Goal: Contribute content

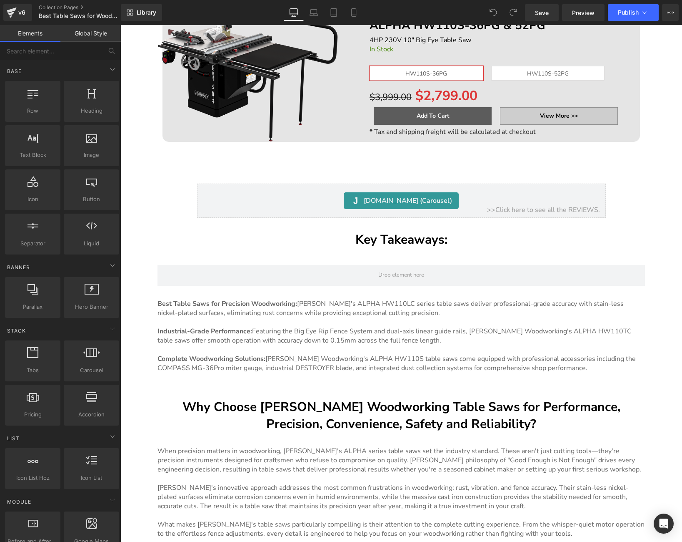
scroll to position [1052, 0]
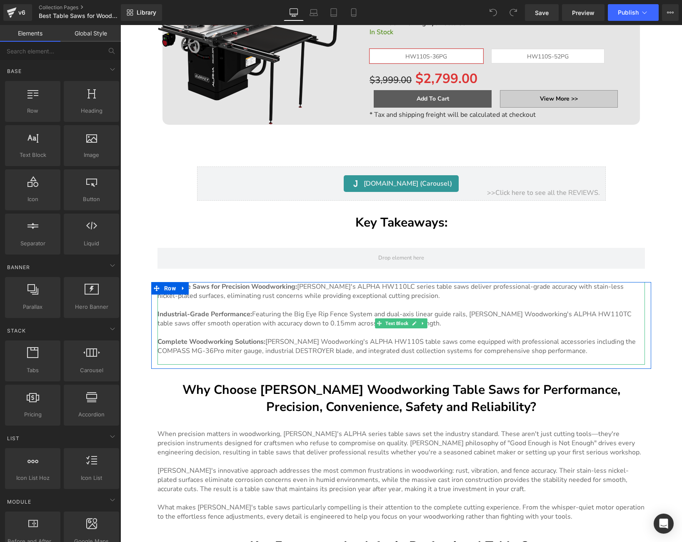
click at [419, 320] on link at bounding box center [423, 323] width 9 height 10
click at [421, 350] on p "Complete Woodworking Solutions: [PERSON_NAME]'s ALPHA HW110S table saws come eq…" at bounding box center [402, 346] width 488 height 18
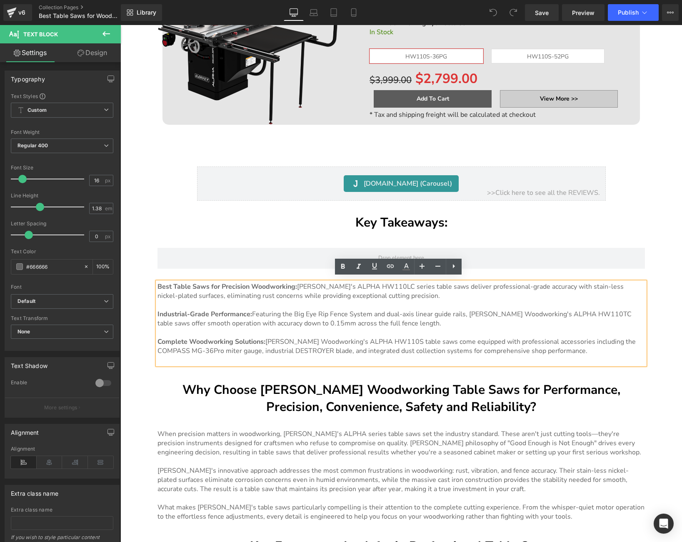
click at [389, 338] on p "Complete Woodworking Solutions: [PERSON_NAME]'s ALPHA HW110S table saws come eq…" at bounding box center [402, 346] width 488 height 18
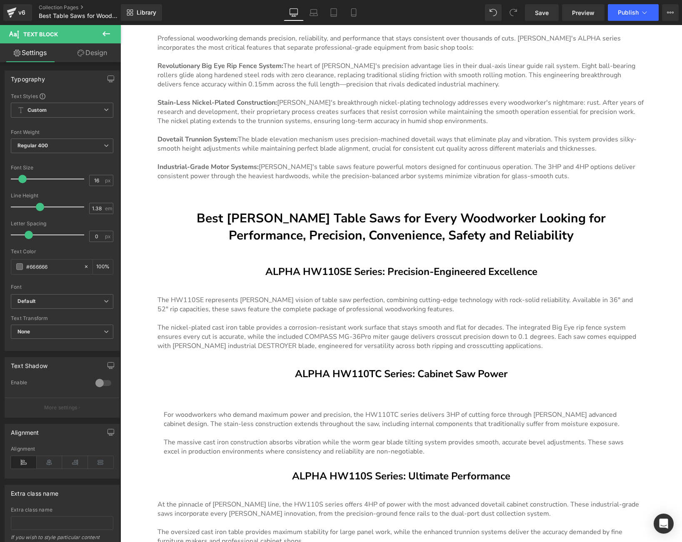
scroll to position [1609, 0]
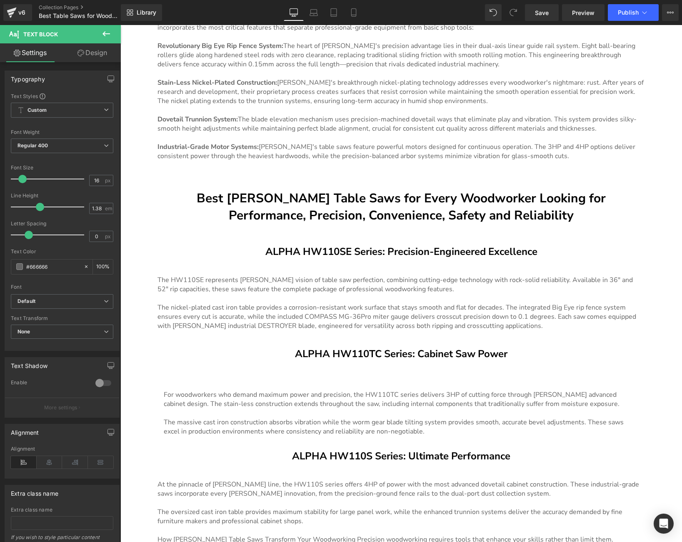
click at [368, 456] on h3 "ALPHA HW110S Series: Ultimate Performance" at bounding box center [402, 456] width 488 height 14
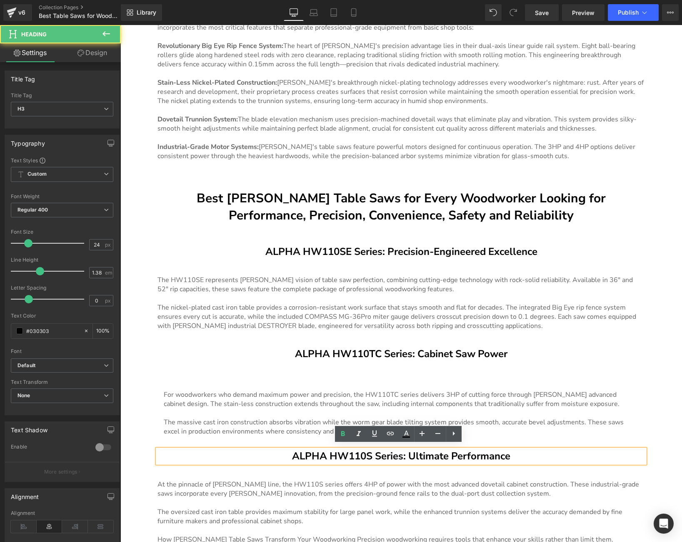
click at [369, 454] on h3 "ALPHA HW110S Series: Ultimate Performance" at bounding box center [402, 456] width 488 height 14
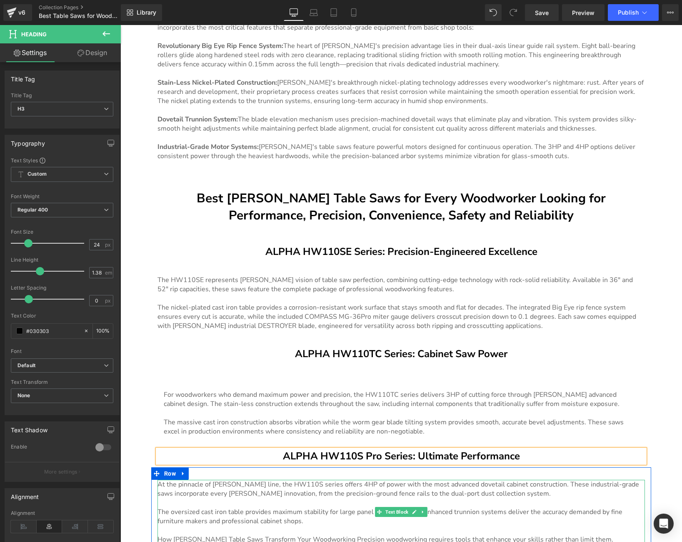
click at [292, 479] on span "At the pinnacle of [PERSON_NAME] line, the HW110S series offers 4HP of power wi…" at bounding box center [399, 488] width 482 height 18
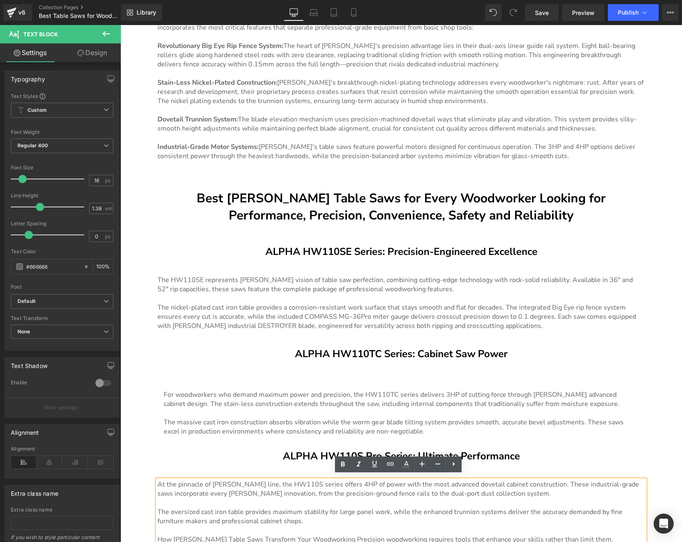
click at [294, 480] on span "At the pinnacle of [PERSON_NAME] line, the HW110S series offers 4HP of power wi…" at bounding box center [399, 488] width 482 height 18
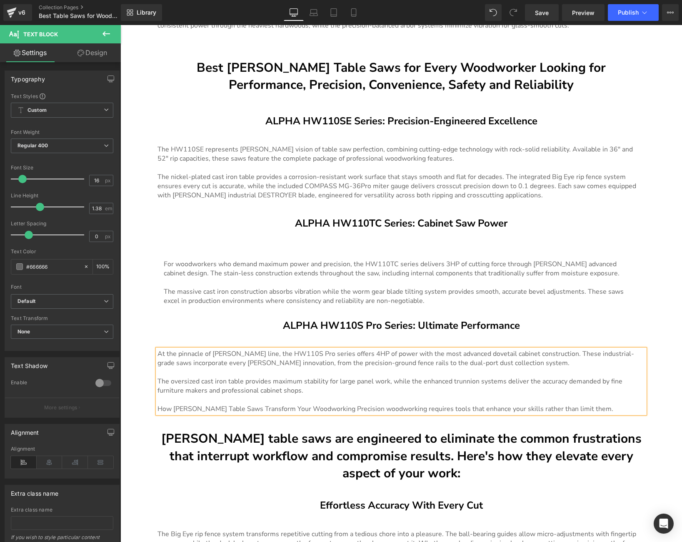
scroll to position [2065, 0]
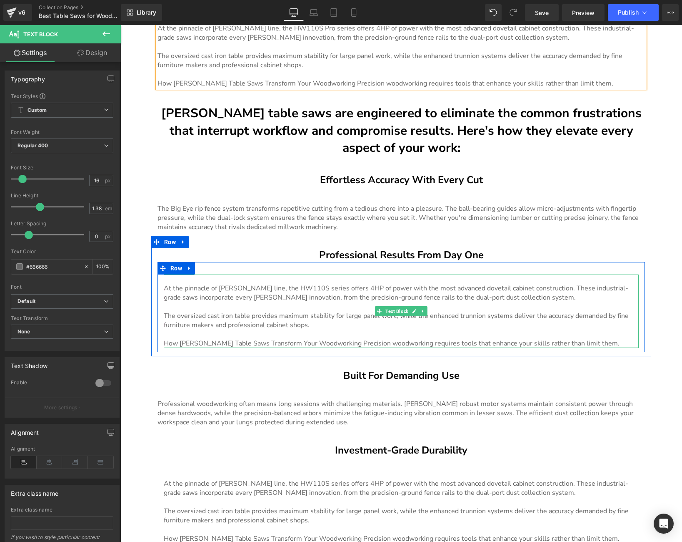
click at [298, 285] on span "At the pinnacle of [PERSON_NAME] line, the HW110S series offers 4HP of power wi…" at bounding box center [396, 292] width 465 height 18
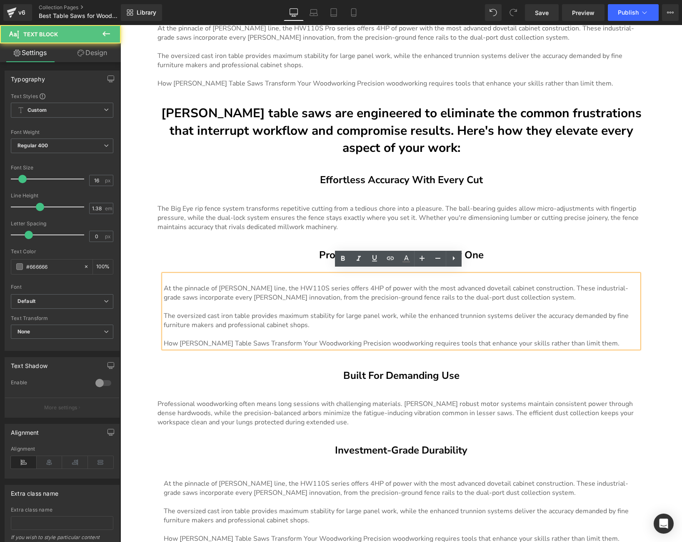
click at [299, 283] on span "At the pinnacle of [PERSON_NAME] line, the HW110S series offers 4HP of power wi…" at bounding box center [396, 292] width 465 height 18
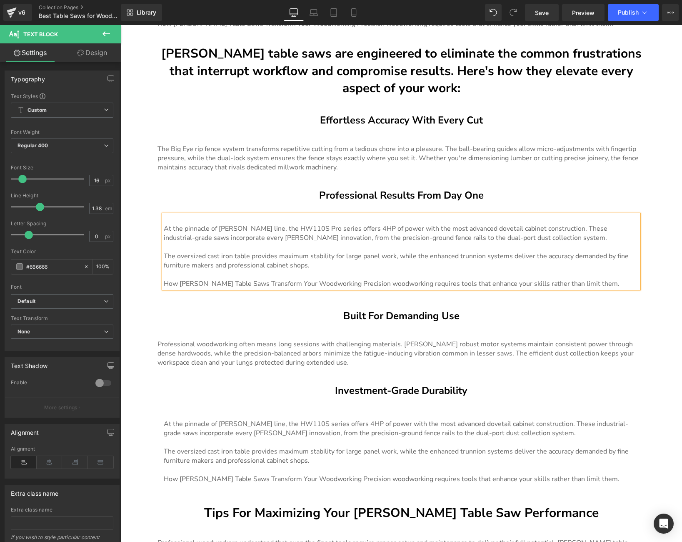
scroll to position [2140, 0]
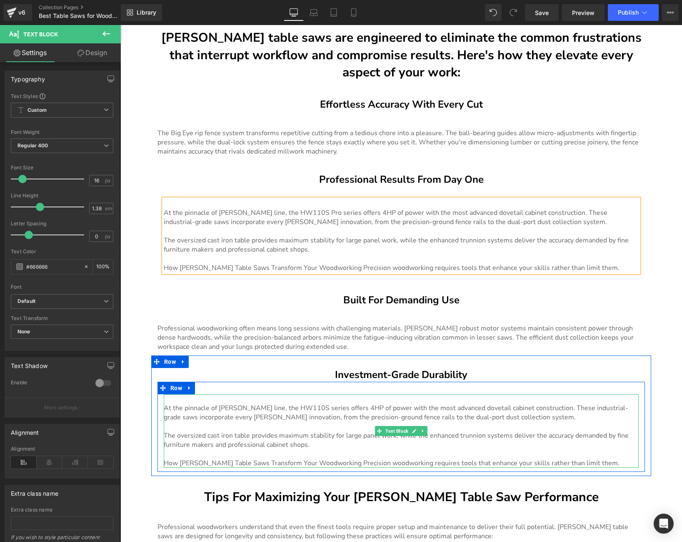
click at [298, 404] on span "At the pinnacle of [PERSON_NAME] line, the HW110S series offers 4HP of power wi…" at bounding box center [396, 412] width 465 height 18
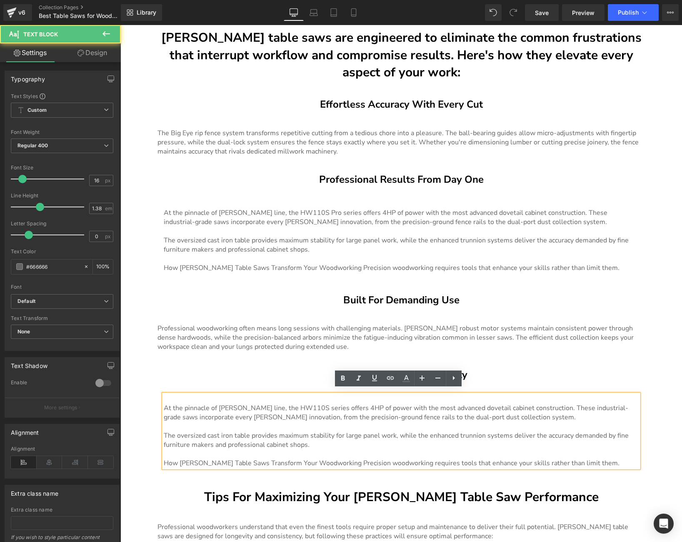
click at [299, 406] on span "At the pinnacle of [PERSON_NAME] line, the HW110S series offers 4HP of power wi…" at bounding box center [396, 412] width 465 height 18
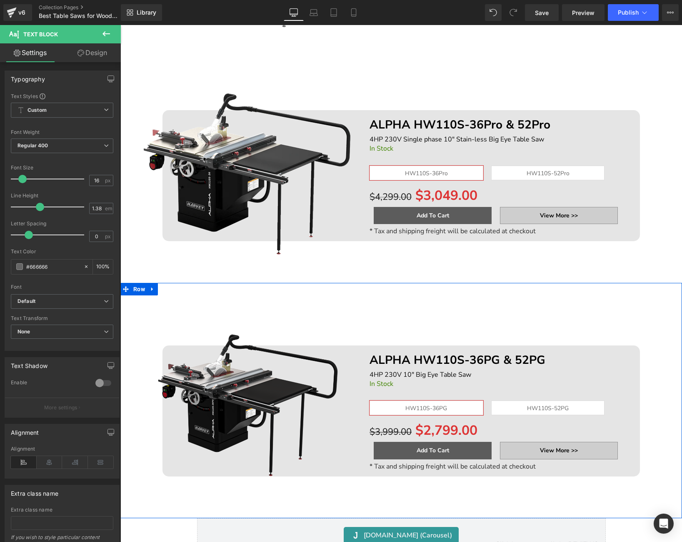
scroll to position [701, 0]
click at [150, 286] on icon at bounding box center [153, 288] width 6 height 6
click at [172, 288] on icon at bounding box center [174, 289] width 6 height 6
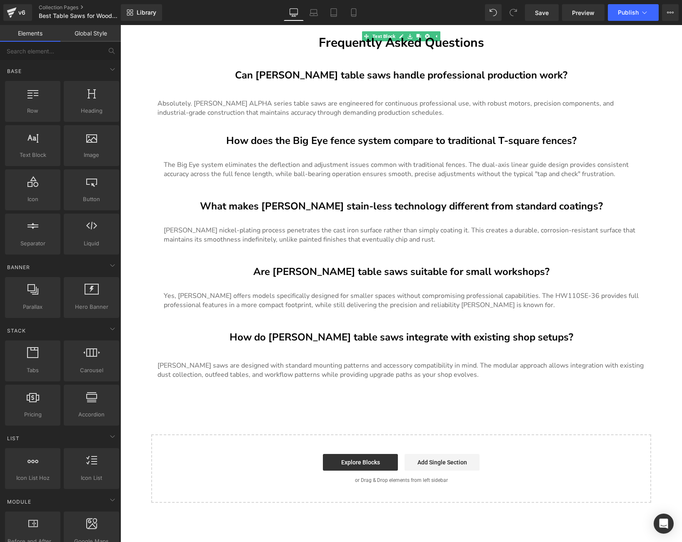
scroll to position [539, 0]
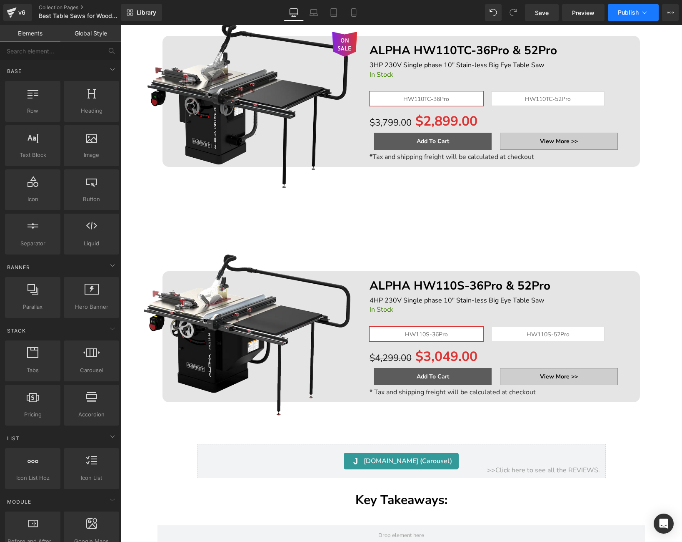
click at [626, 9] on span "Publish" at bounding box center [628, 12] width 21 height 7
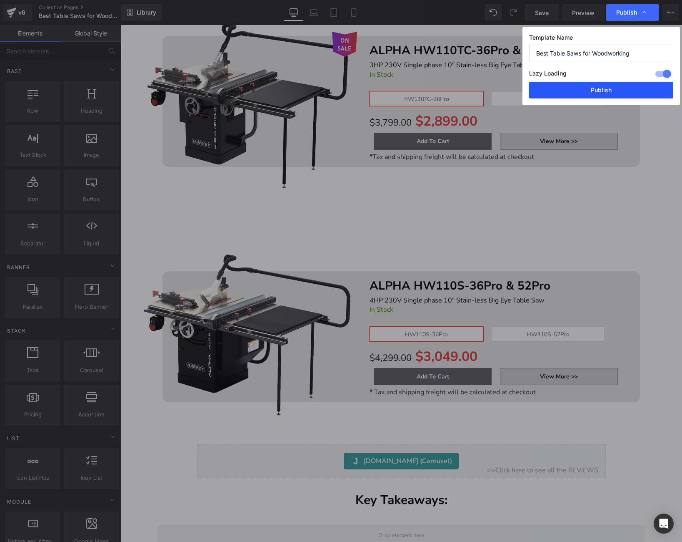
drag, startPoint x: 603, startPoint y: 98, endPoint x: 376, endPoint y: 63, distance: 229.4
click at [603, 98] on button "Publish" at bounding box center [601, 90] width 144 height 17
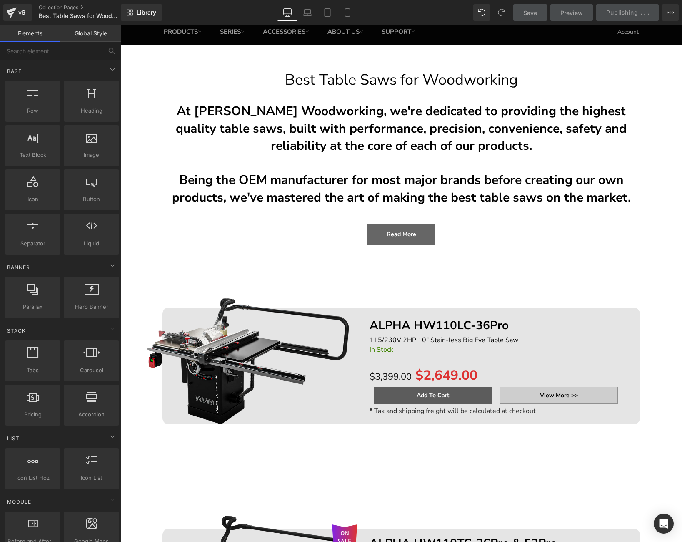
scroll to position [0, 0]
